Goal: Go to known website: Access a specific website the user already knows

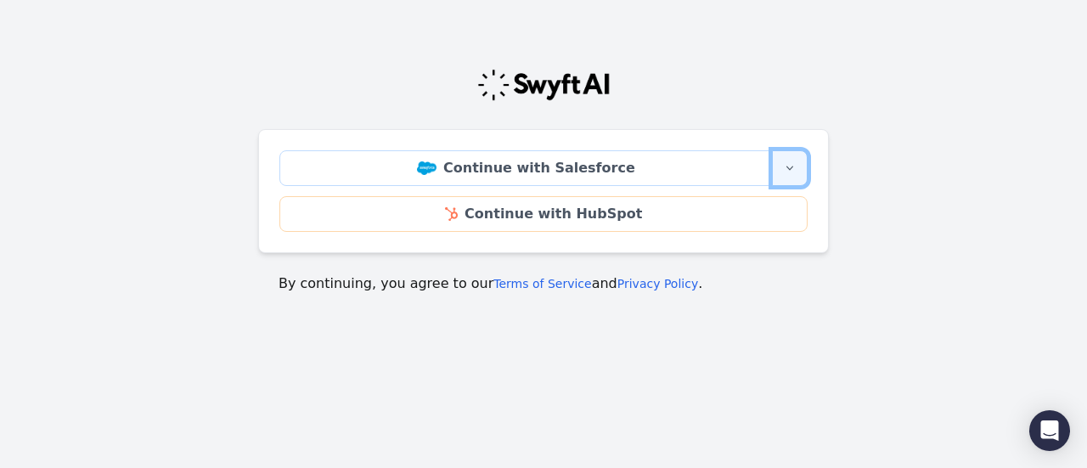
click at [801, 167] on button "More sign-in options" at bounding box center [790, 168] width 36 height 36
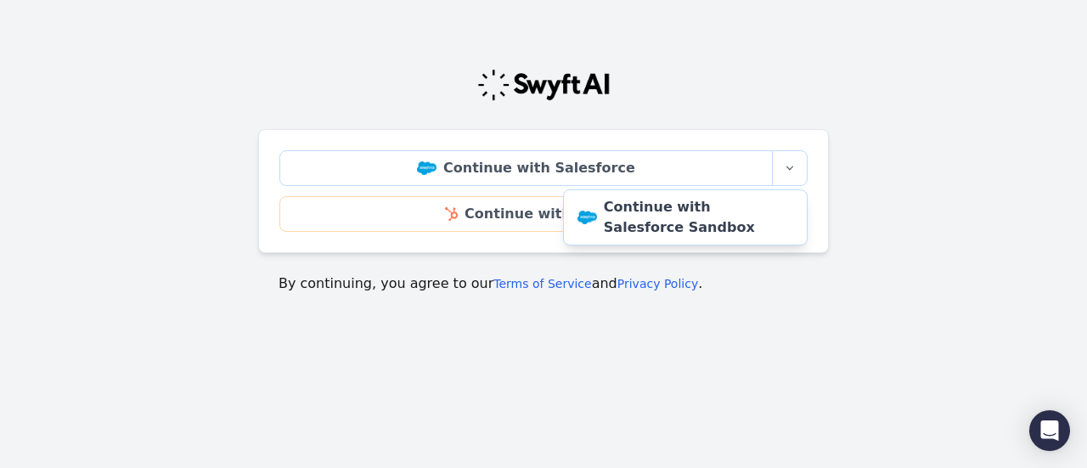
click at [846, 200] on main "Continue with Salesforce More sign-in options Continue with Salesforce Sandbox …" at bounding box center [543, 174] width 1087 height 280
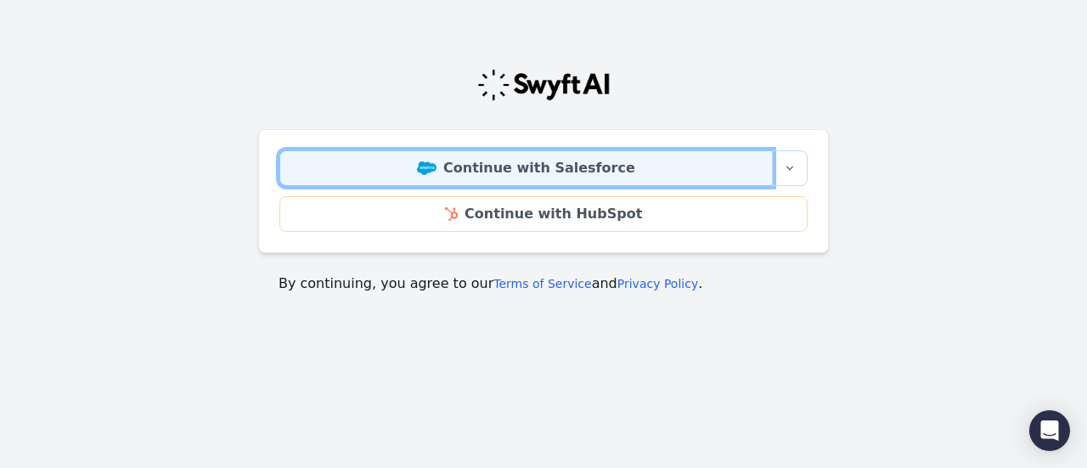
click at [702, 172] on link "Continue with Salesforce" at bounding box center [525, 168] width 493 height 36
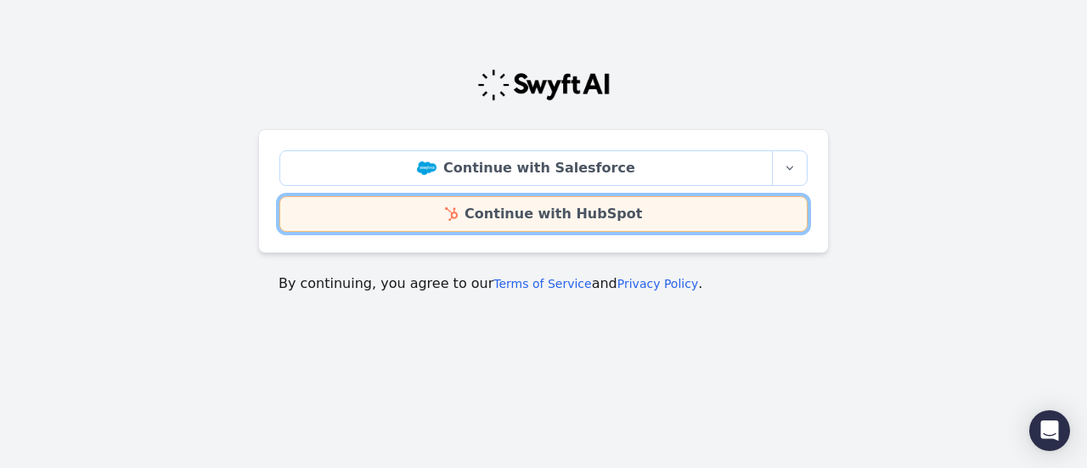
click at [563, 210] on link "Continue with HubSpot" at bounding box center [543, 214] width 528 height 36
